Goal: Task Accomplishment & Management: Complete application form

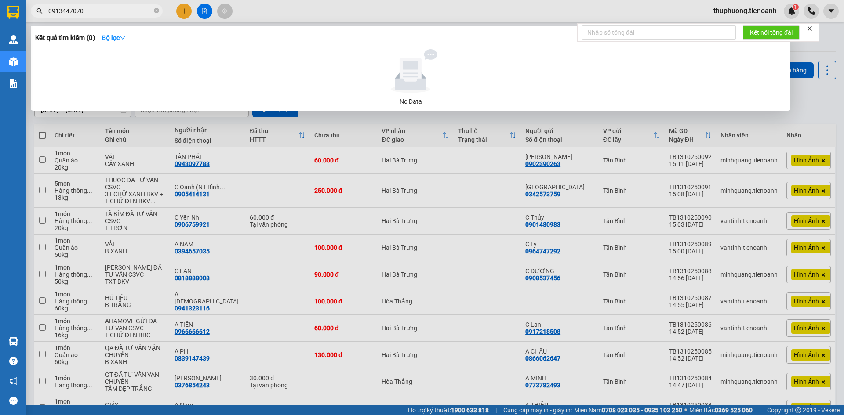
click at [186, 10] on div at bounding box center [422, 207] width 844 height 415
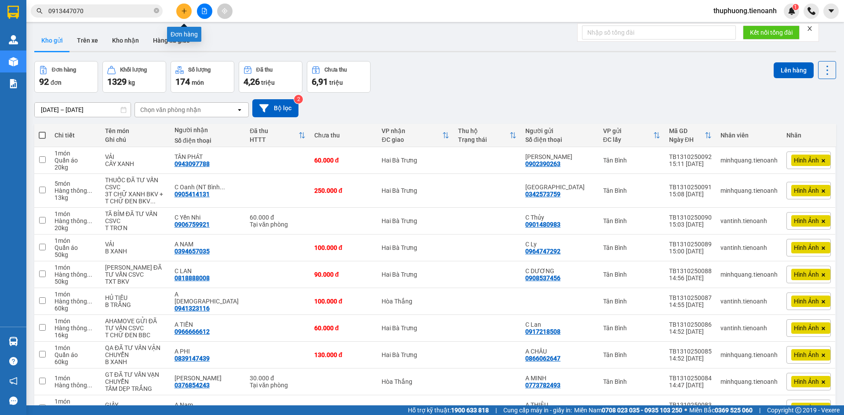
click at [186, 10] on icon "plus" at bounding box center [184, 11] width 6 height 6
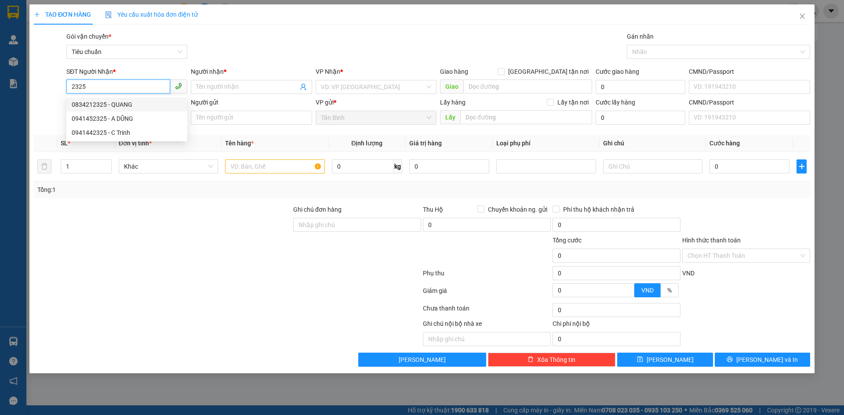
click at [121, 99] on div "0834212325 - QUANG" at bounding box center [126, 105] width 121 height 14
type input "0834212325"
type input "QUANG"
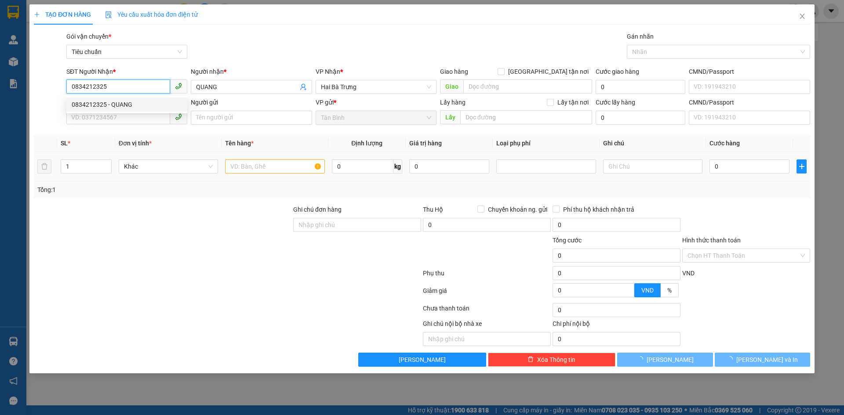
type input "60.000"
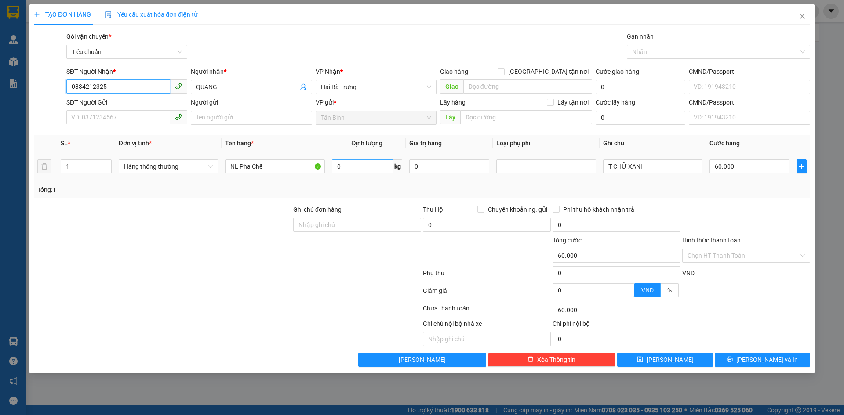
type input "0834212325"
click at [381, 171] on input "0" at bounding box center [363, 167] width 62 height 14
type input "19"
drag, startPoint x: 372, startPoint y: 185, endPoint x: 380, endPoint y: 198, distance: 14.6
click at [373, 185] on div "Tổng: 1" at bounding box center [421, 190] width 769 height 10
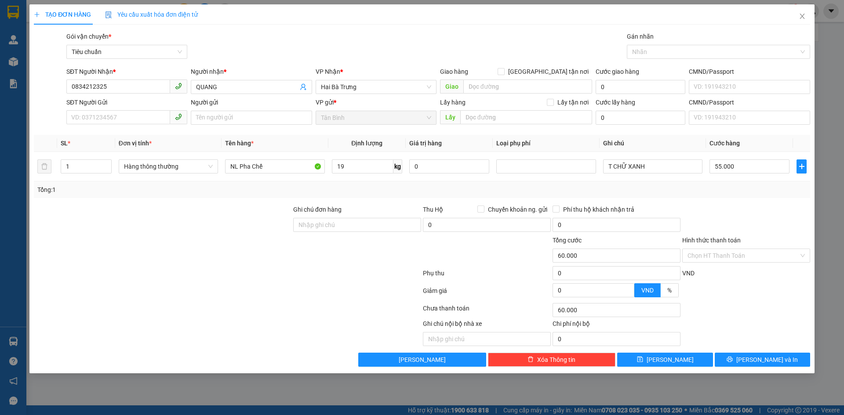
type input "55.000"
click at [801, 14] on icon "close" at bounding box center [802, 16] width 7 height 7
